Goal: Information Seeking & Learning: Stay updated

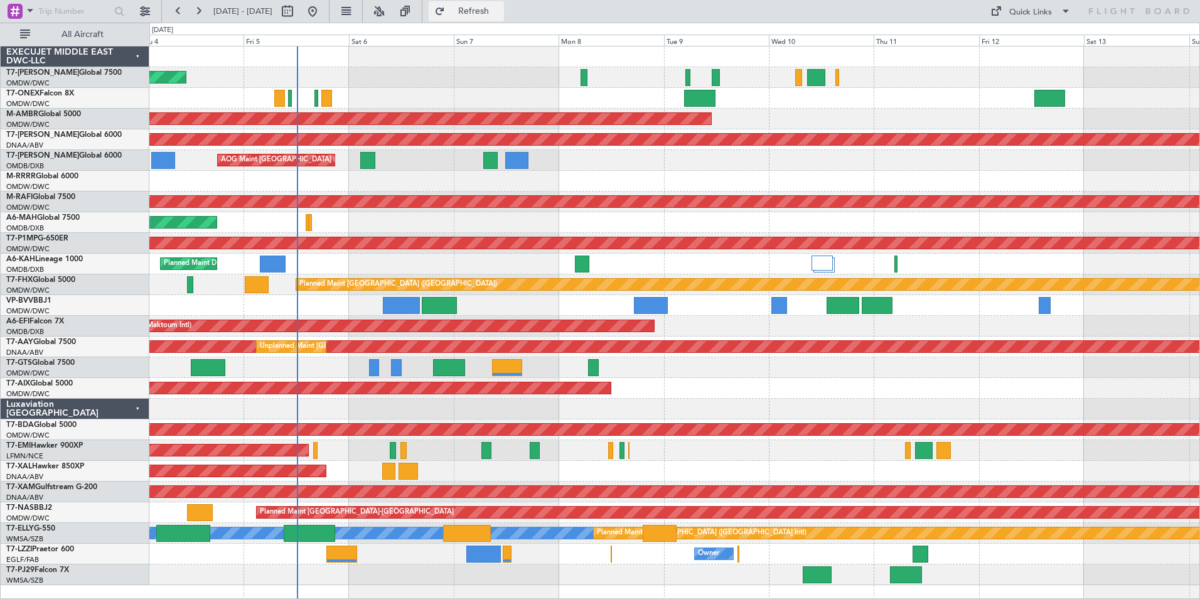
click at [497, 3] on button "Refresh" at bounding box center [466, 11] width 75 height 20
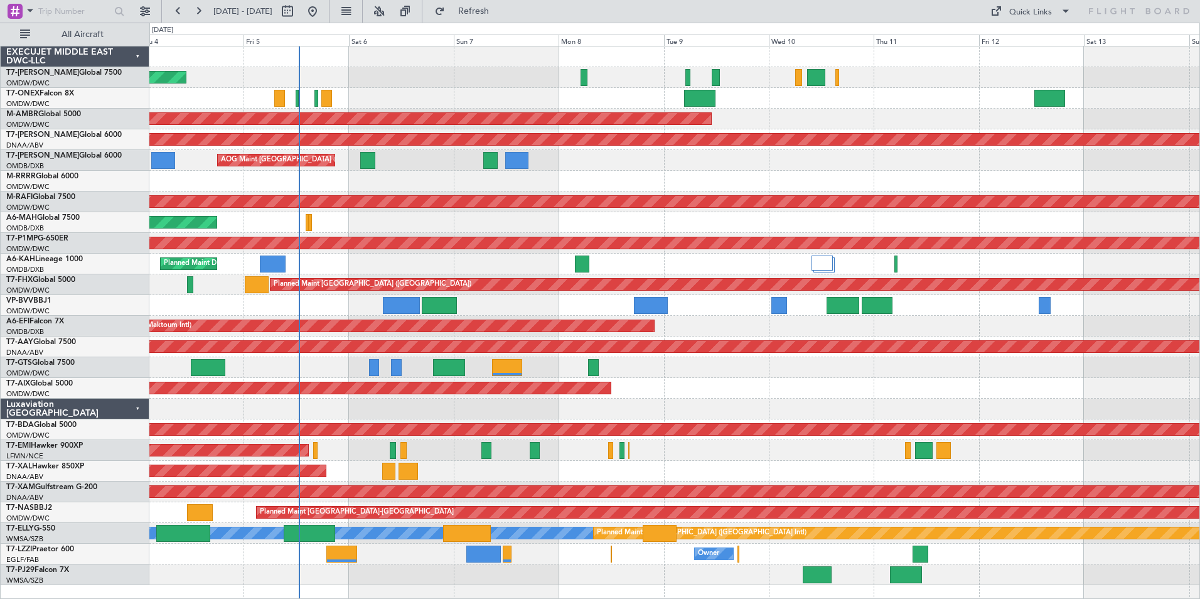
click at [384, 70] on div "Planned Maint Dubai (Al Maktoum Intl)" at bounding box center [674, 77] width 1050 height 21
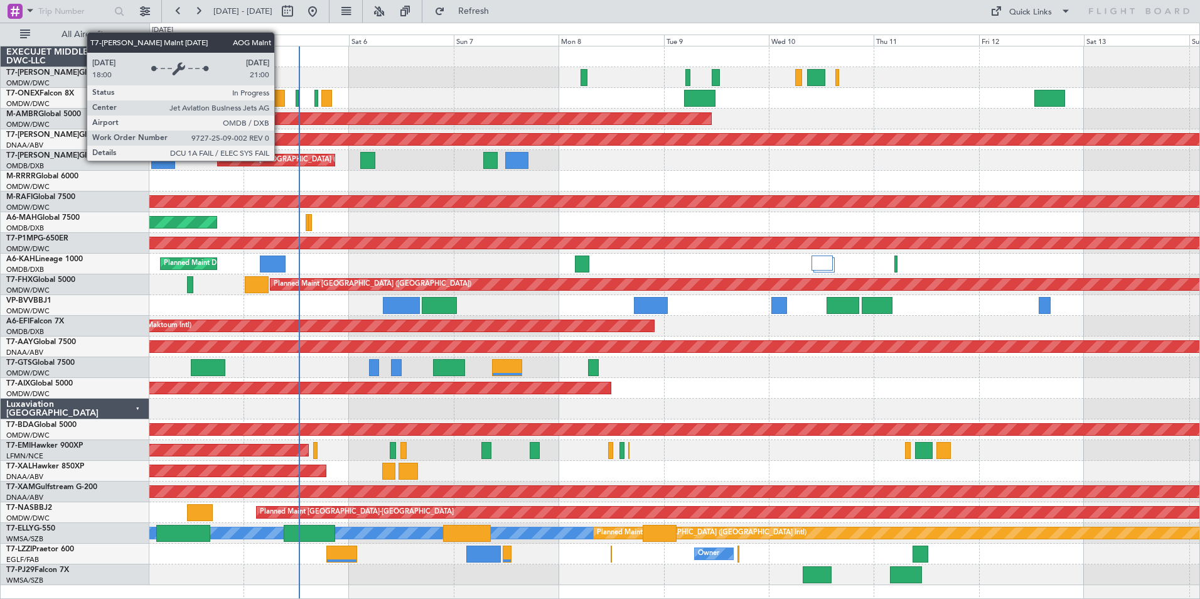
click at [280, 160] on div "AOG Maint [GEOGRAPHIC_DATA] (Dubai Intl)" at bounding box center [294, 160] width 147 height 19
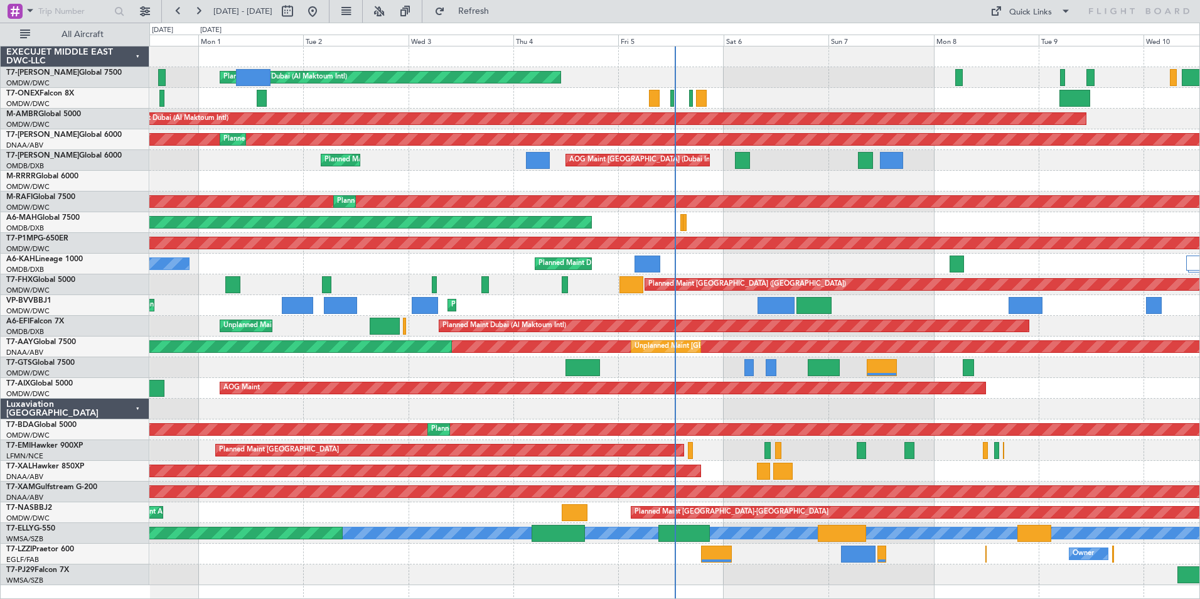
click at [161, 183] on div at bounding box center [674, 181] width 1050 height 21
click at [62, 442] on link "T7-EMI Hawker 900XP" at bounding box center [44, 446] width 77 height 8
click at [308, 102] on div "Planned Maint Dubai (Al Maktoum Intl)" at bounding box center [674, 98] width 1050 height 21
click at [50, 443] on link "T7-EMI Hawker 900XP" at bounding box center [44, 446] width 77 height 8
click at [497, 8] on span "Refresh" at bounding box center [474, 11] width 53 height 9
